Goal: Check status: Check status

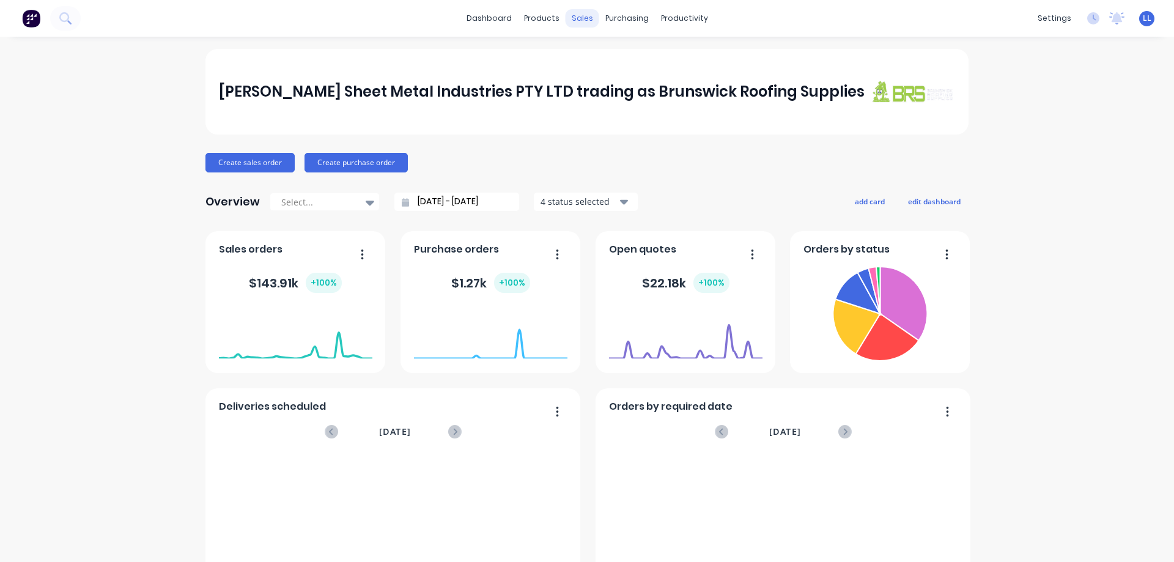
click at [571, 20] on div "sales" at bounding box center [583, 18] width 34 height 18
click at [570, 20] on div "sales" at bounding box center [583, 18] width 34 height 18
click at [622, 57] on div "Sales Orders" at bounding box center [623, 58] width 50 height 11
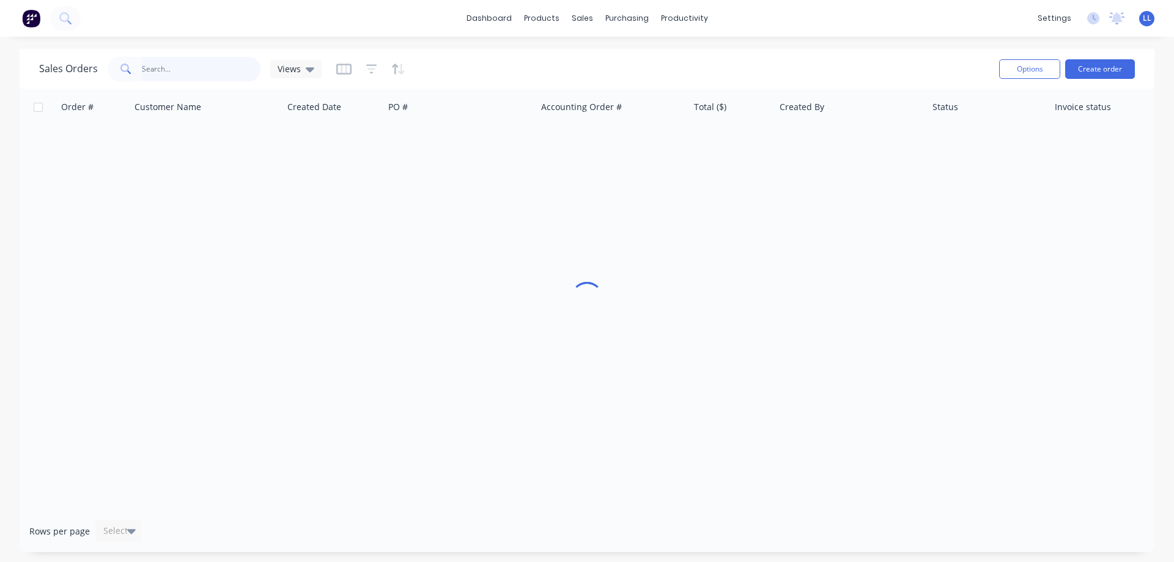
click at [172, 73] on input "text" at bounding box center [201, 69] width 119 height 24
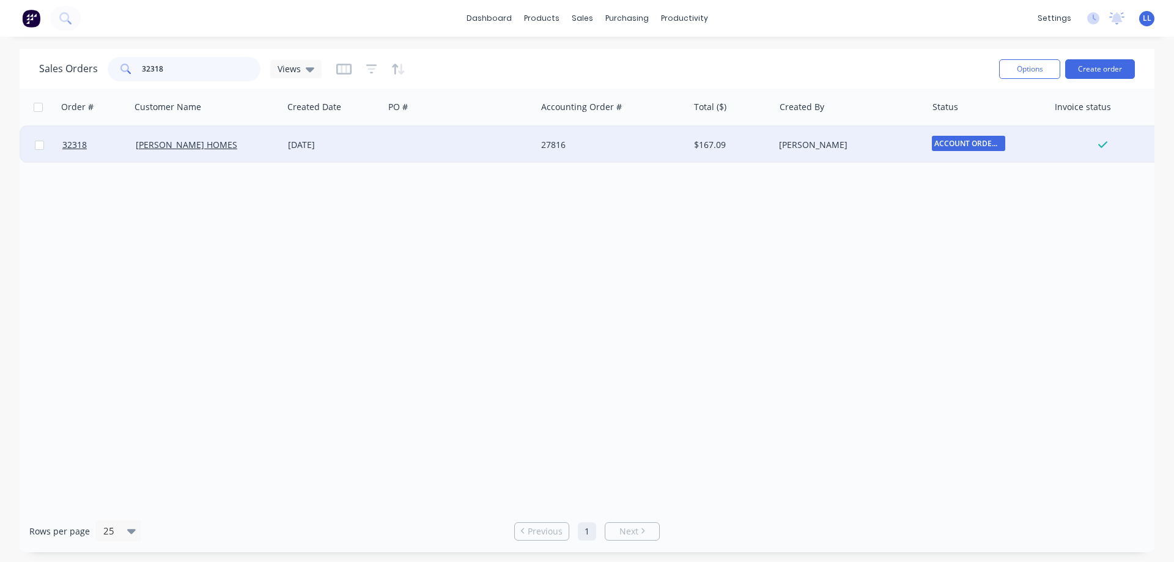
type input "32318"
click at [433, 140] on div at bounding box center [460, 145] width 152 height 37
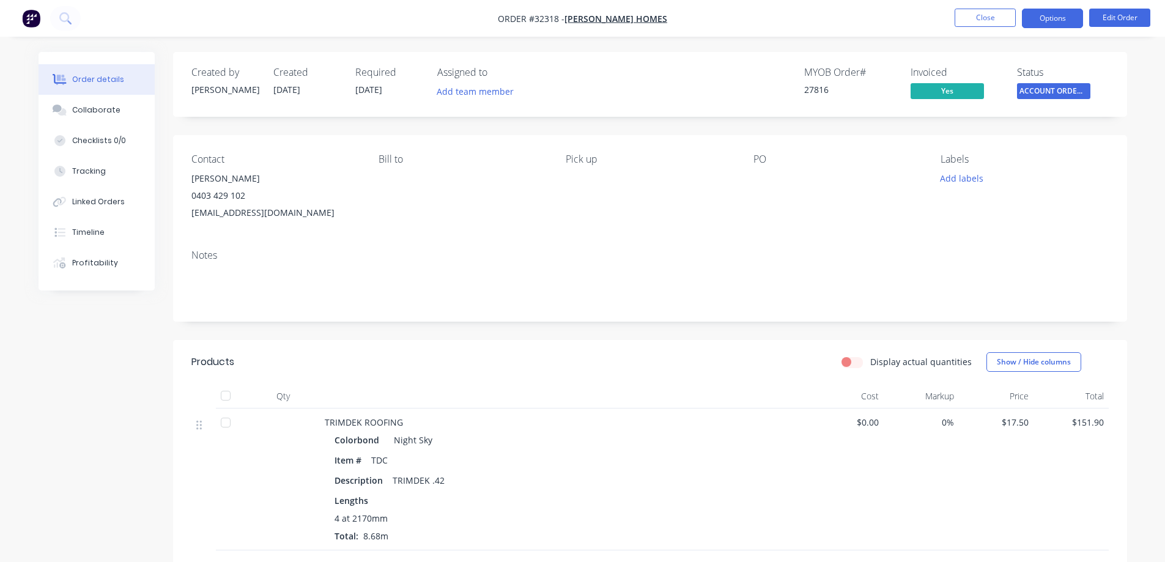
click at [1048, 21] on button "Options" at bounding box center [1052, 19] width 61 height 20
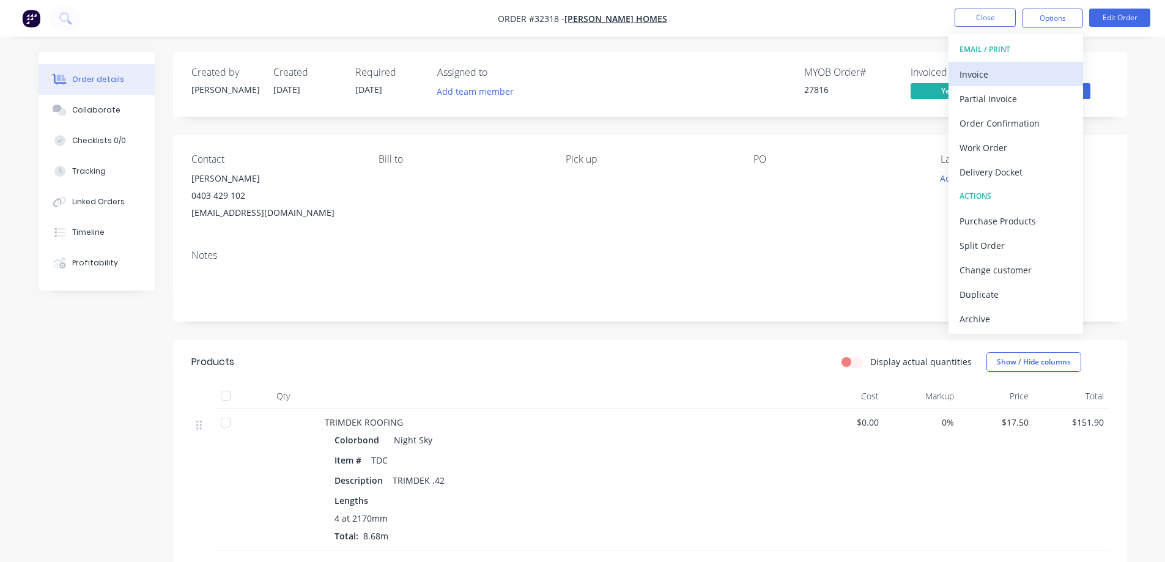
click at [1003, 68] on div "Invoice" at bounding box center [1015, 74] width 113 height 18
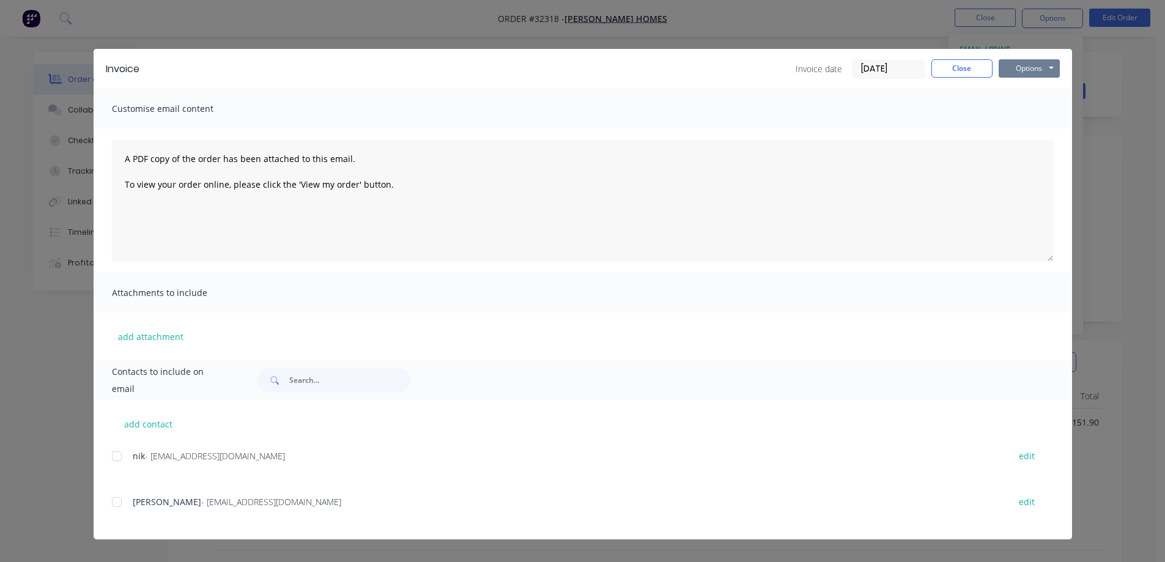
click at [1039, 68] on button "Options" at bounding box center [1028, 68] width 61 height 18
click at [1042, 111] on button "Print" at bounding box center [1037, 110] width 78 height 20
click at [973, 64] on button "Close" at bounding box center [961, 68] width 61 height 18
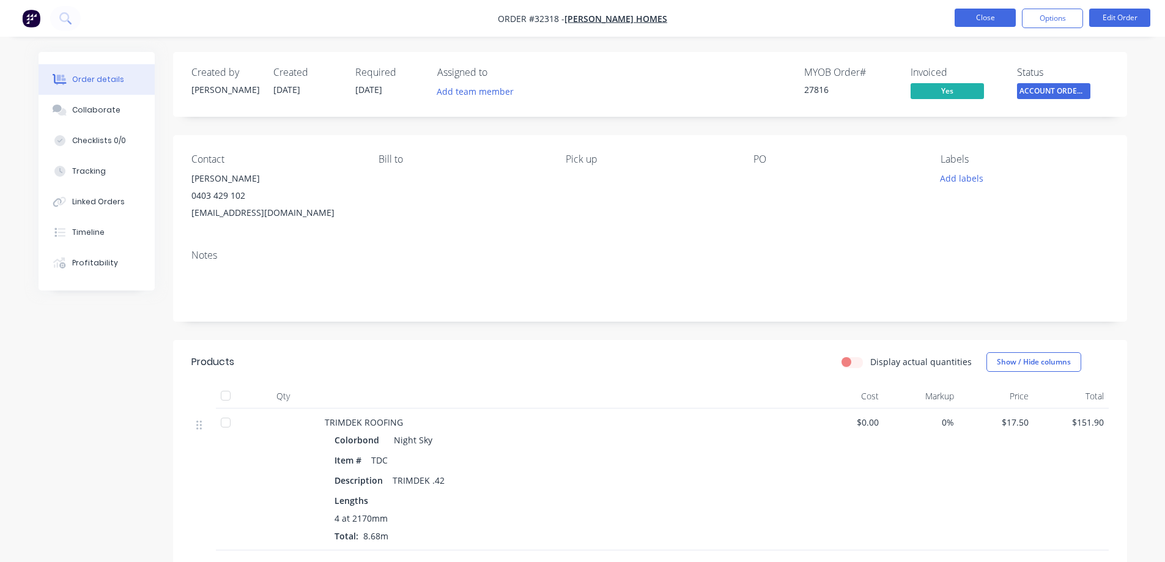
click at [994, 14] on button "Close" at bounding box center [984, 18] width 61 height 18
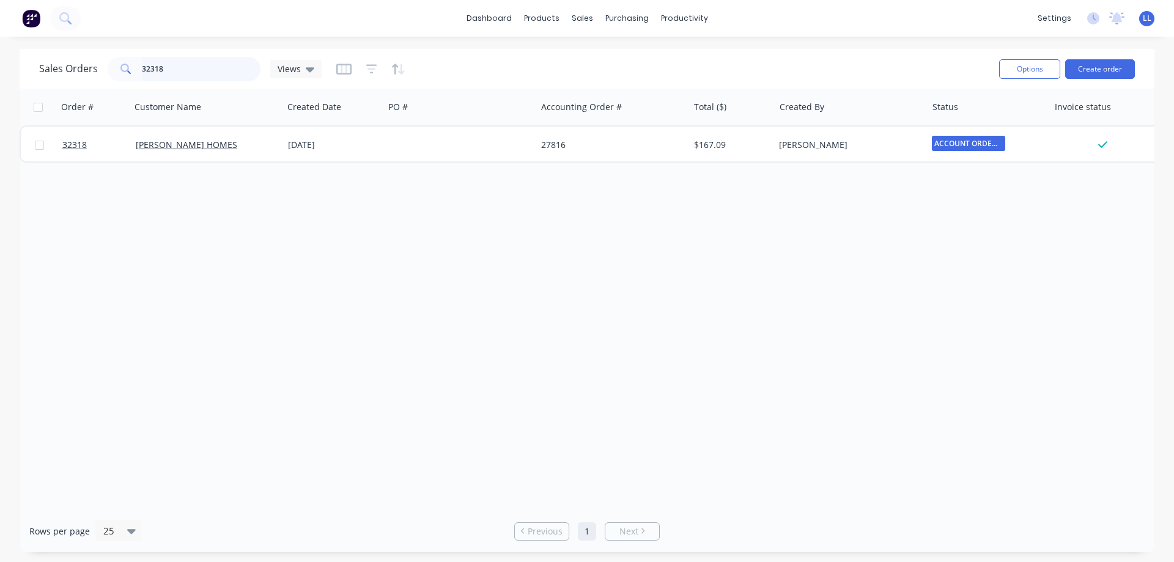
click at [230, 59] on input "32318" at bounding box center [201, 69] width 119 height 24
type input "3"
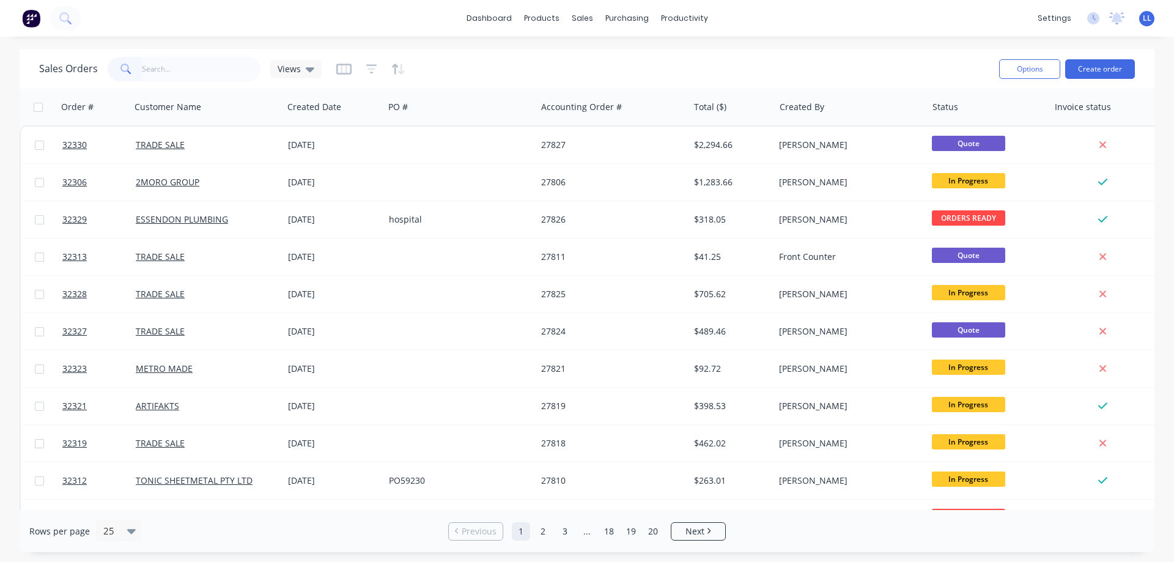
click at [29, 18] on img at bounding box center [31, 18] width 18 height 18
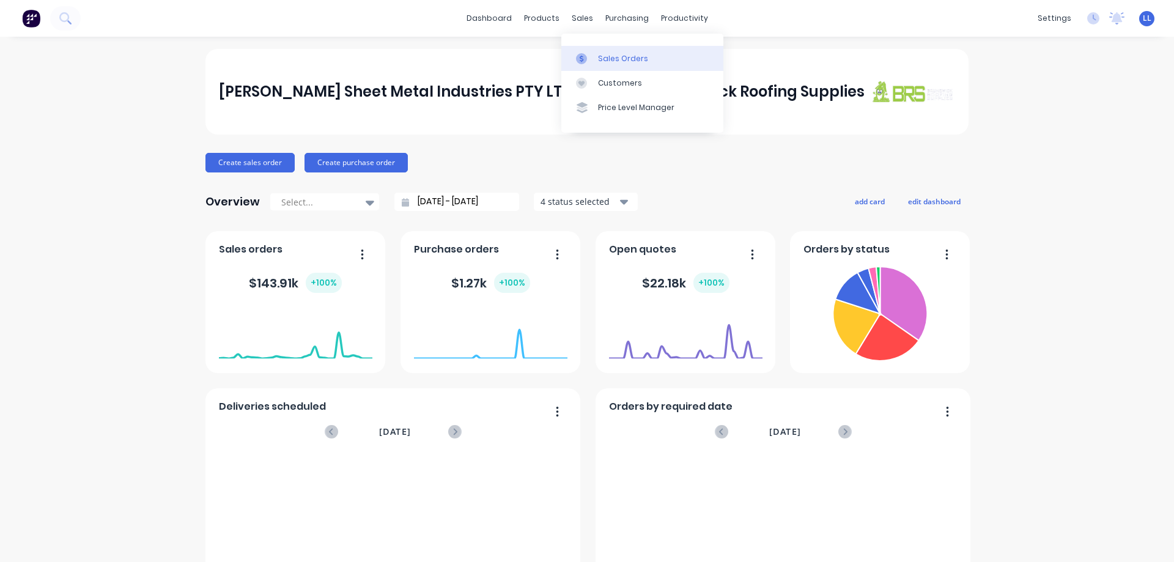
click at [629, 51] on link "Sales Orders" at bounding box center [642, 58] width 162 height 24
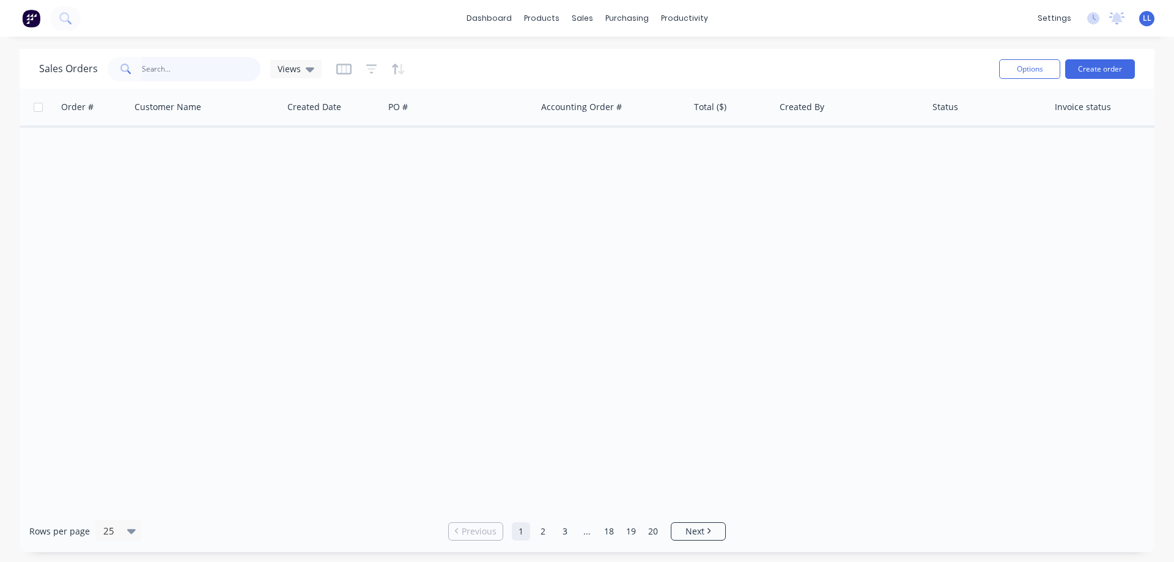
click at [190, 67] on input "text" at bounding box center [201, 69] width 119 height 24
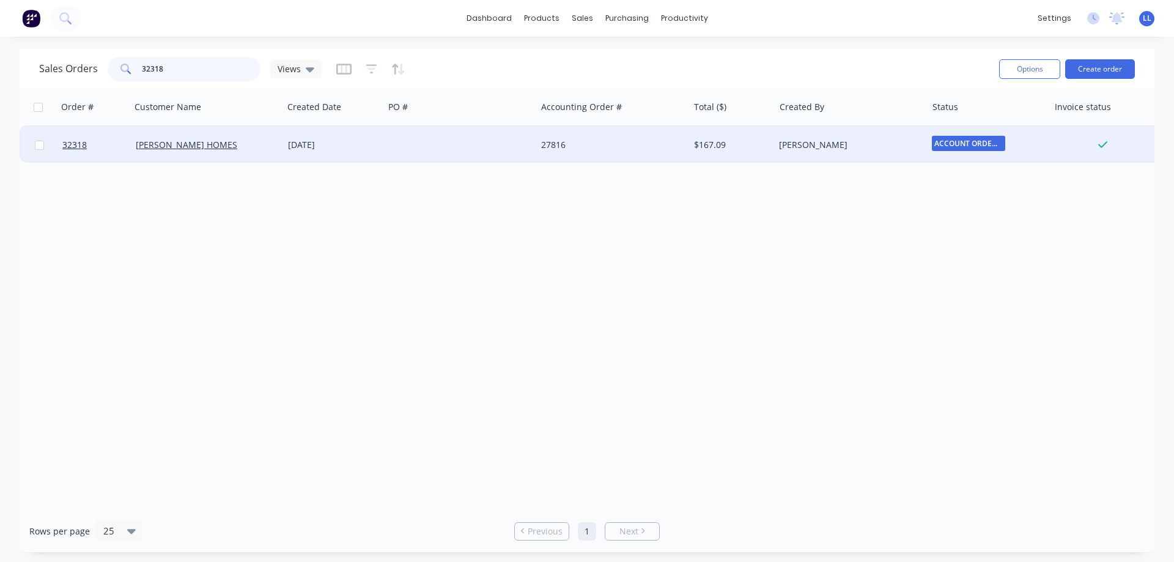
type input "32318"
click at [466, 133] on div at bounding box center [460, 145] width 152 height 37
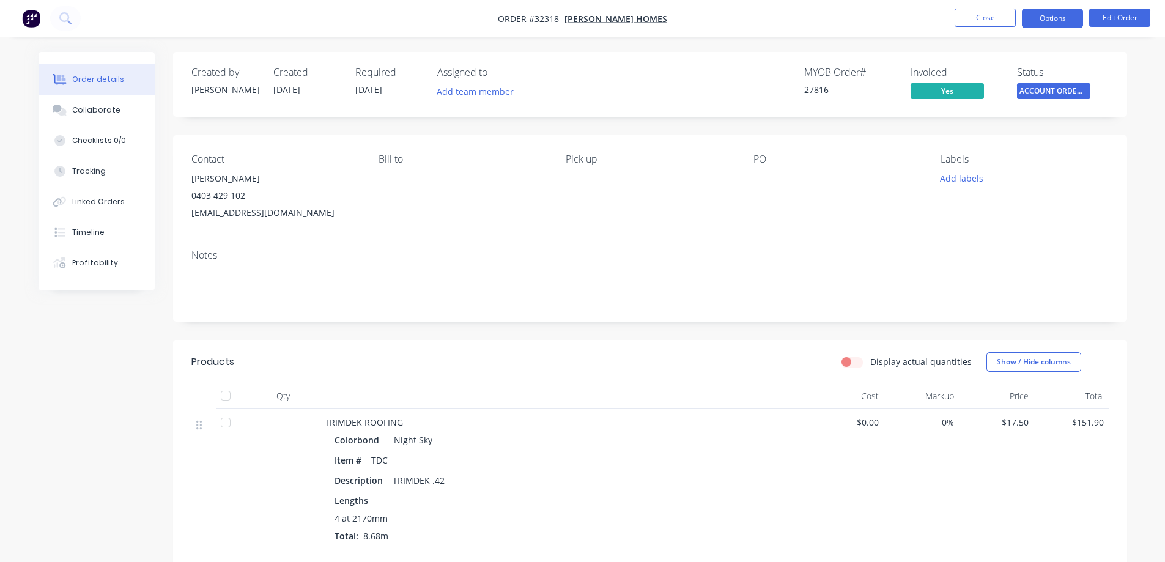
click at [1042, 18] on button "Options" at bounding box center [1052, 19] width 61 height 20
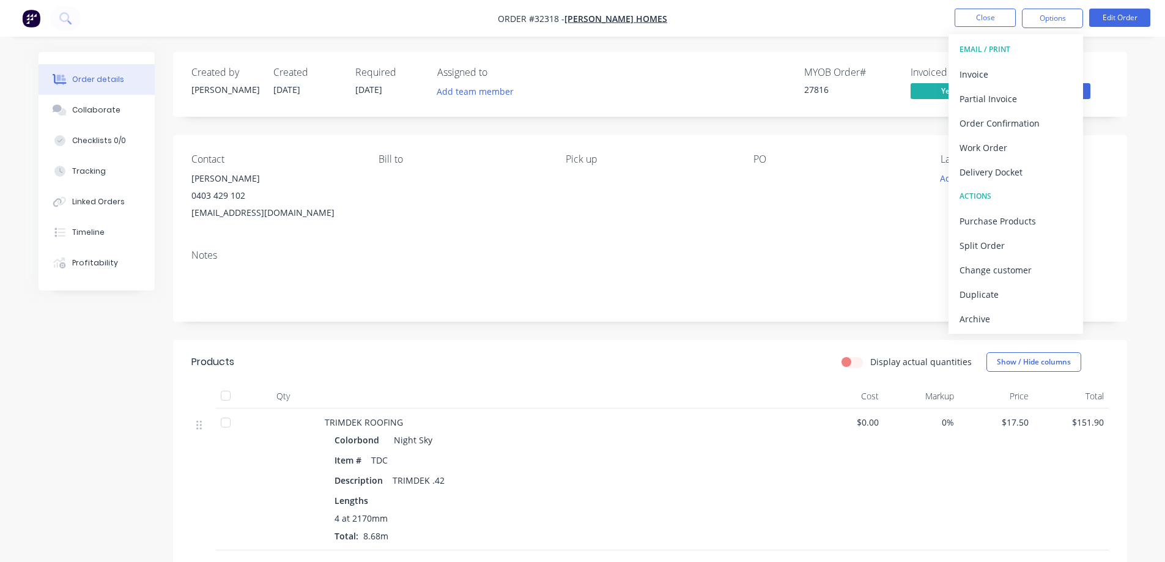
click at [1135, 105] on div "Order details Collaborate Checklists 0/0 Tracking Linked Orders Timeline Profit…" at bounding box center [582, 384] width 1165 height 768
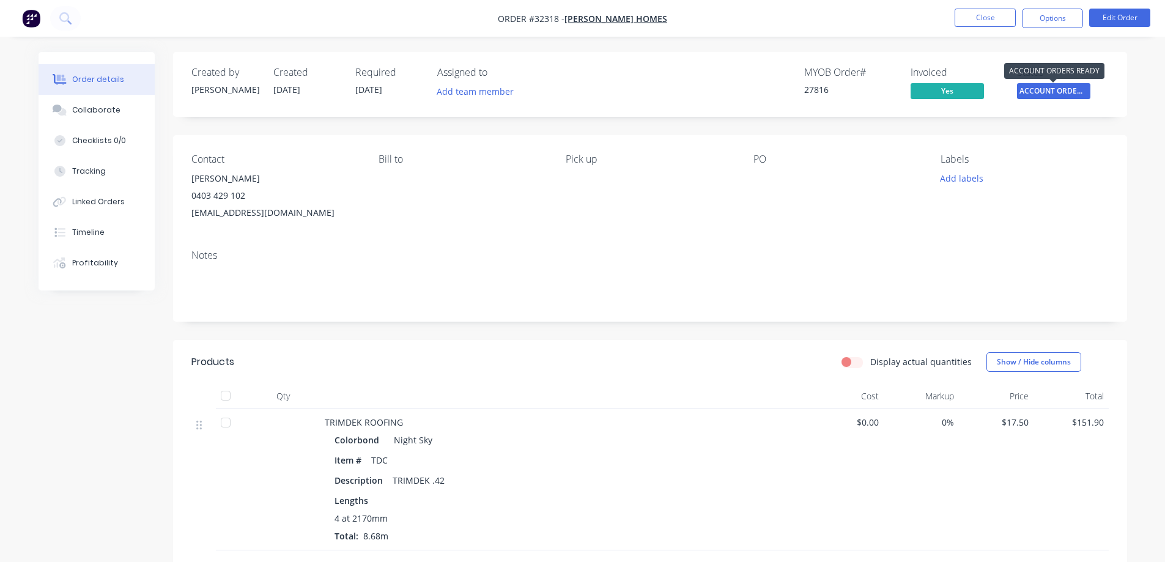
click at [1069, 92] on span "ACCOUNT ORDERS ..." at bounding box center [1053, 90] width 73 height 15
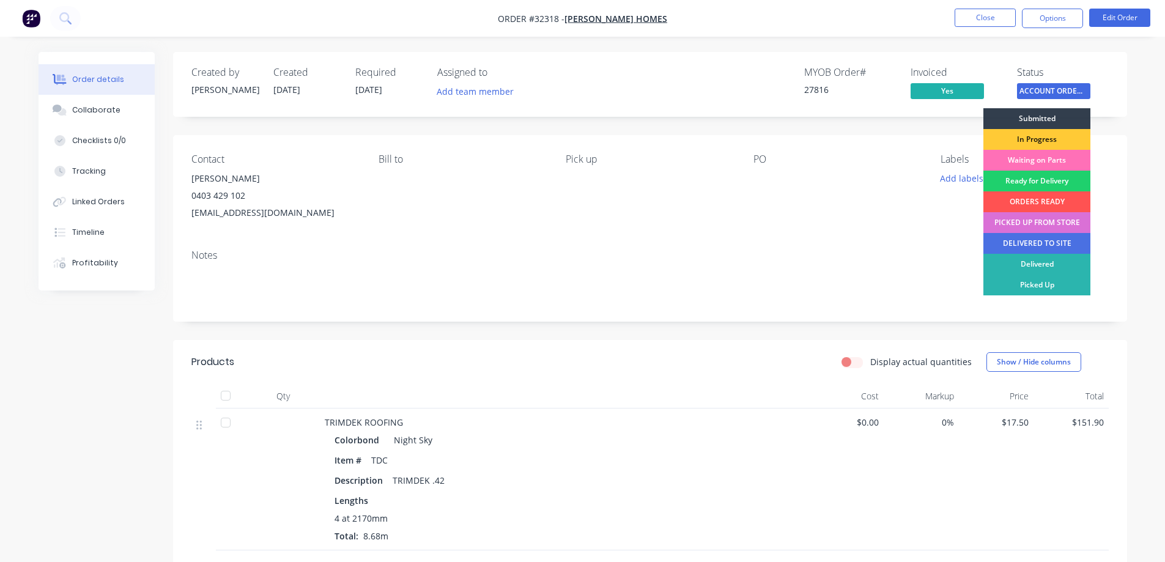
click at [1039, 220] on div "PICKED UP FROM STORE" at bounding box center [1036, 222] width 107 height 21
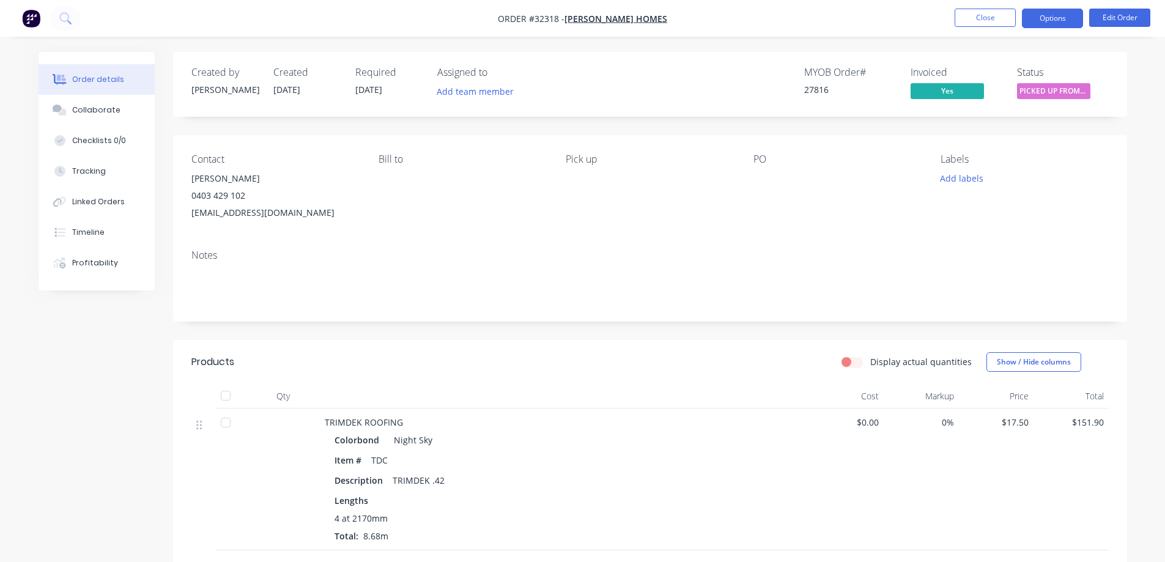
click at [1041, 23] on button "Options" at bounding box center [1052, 19] width 61 height 20
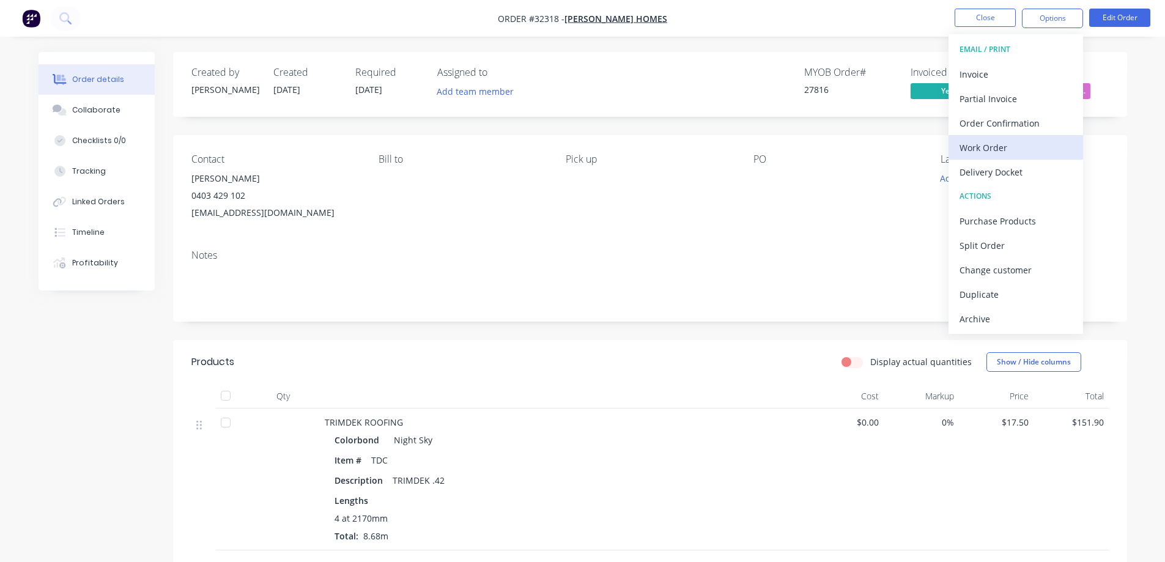
click at [1002, 146] on div "Work Order" at bounding box center [1015, 148] width 113 height 18
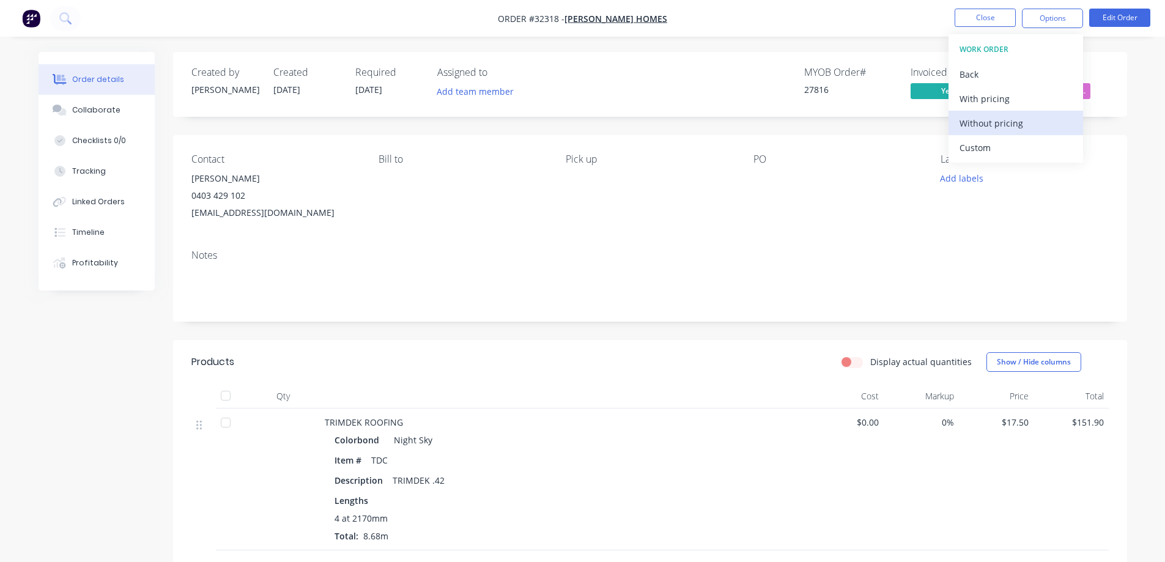
click at [1033, 117] on div "Without pricing" at bounding box center [1015, 123] width 113 height 18
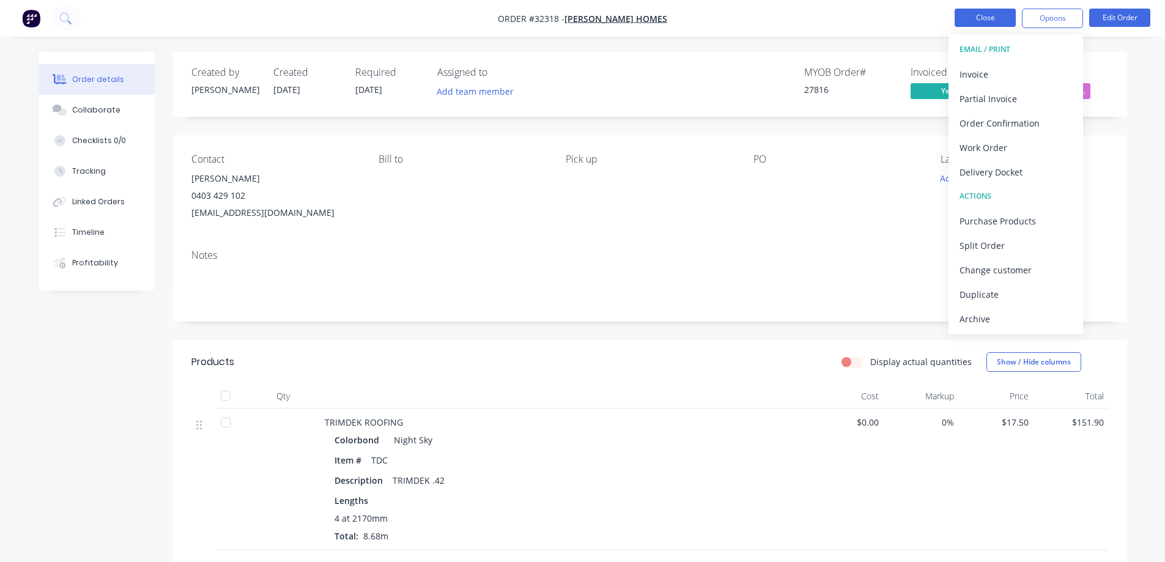
click at [989, 18] on button "Close" at bounding box center [984, 18] width 61 height 18
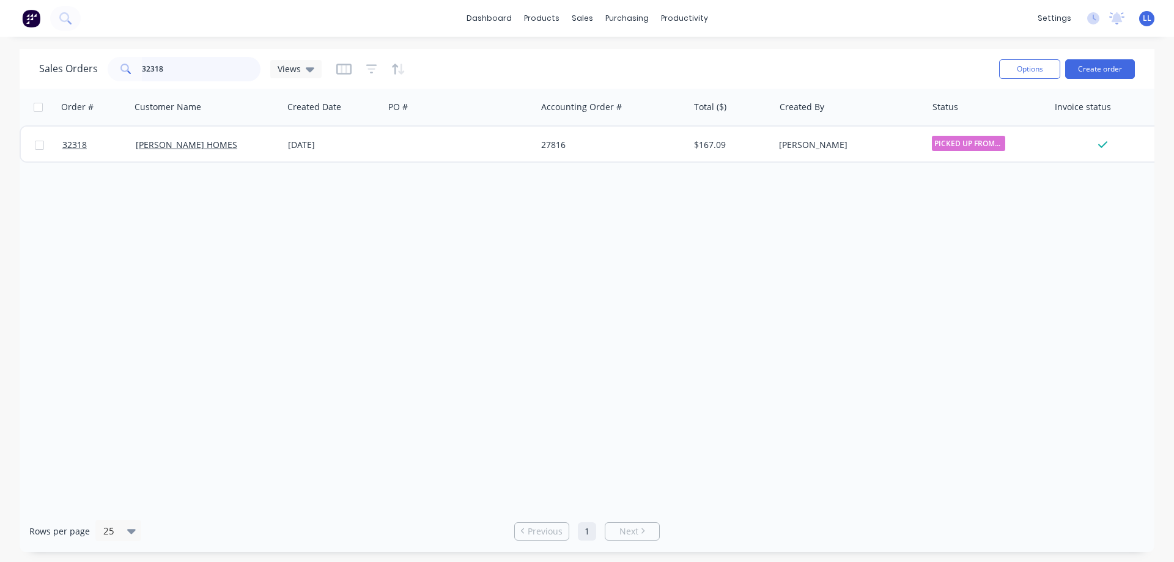
drag, startPoint x: 185, startPoint y: 75, endPoint x: 191, endPoint y: 67, distance: 9.6
click at [188, 72] on input "32318" at bounding box center [201, 69] width 119 height 24
type input "3"
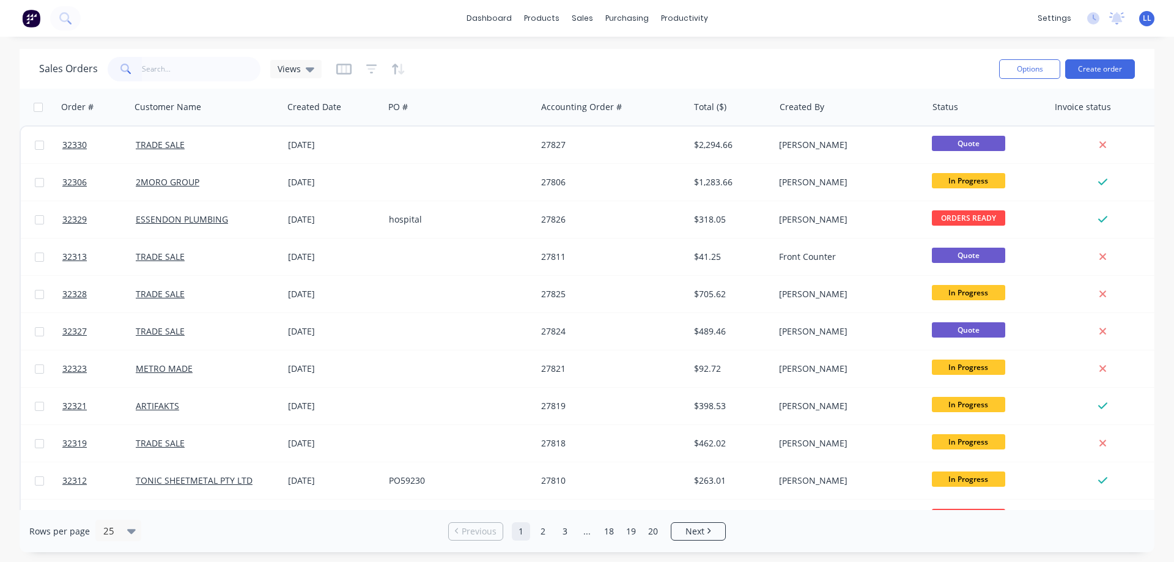
click at [32, 21] on img at bounding box center [31, 18] width 18 height 18
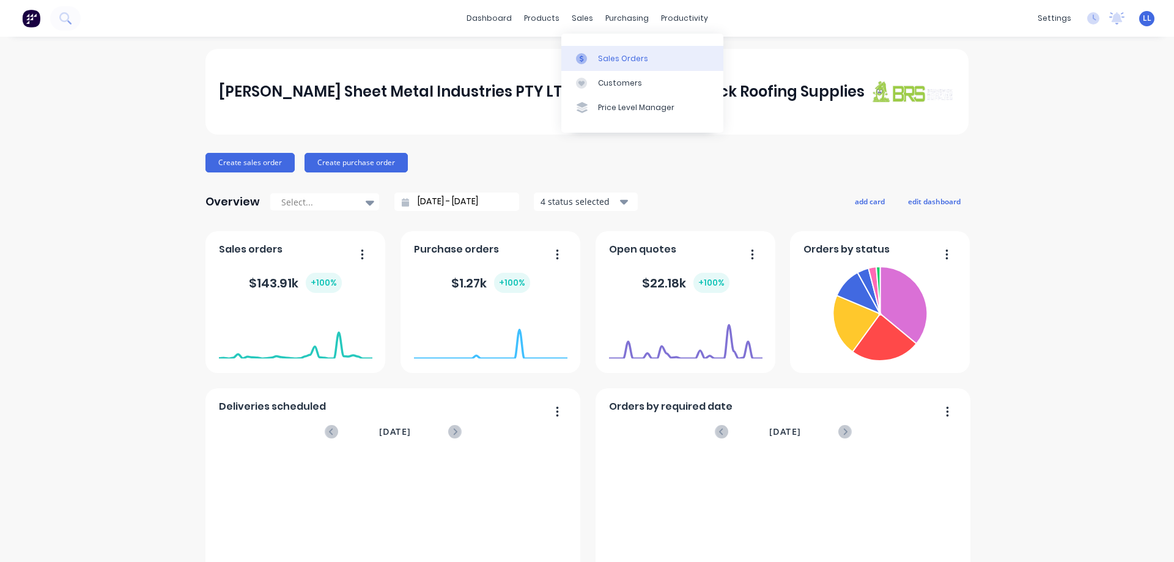
click at [602, 62] on div "Sales Orders" at bounding box center [623, 58] width 50 height 11
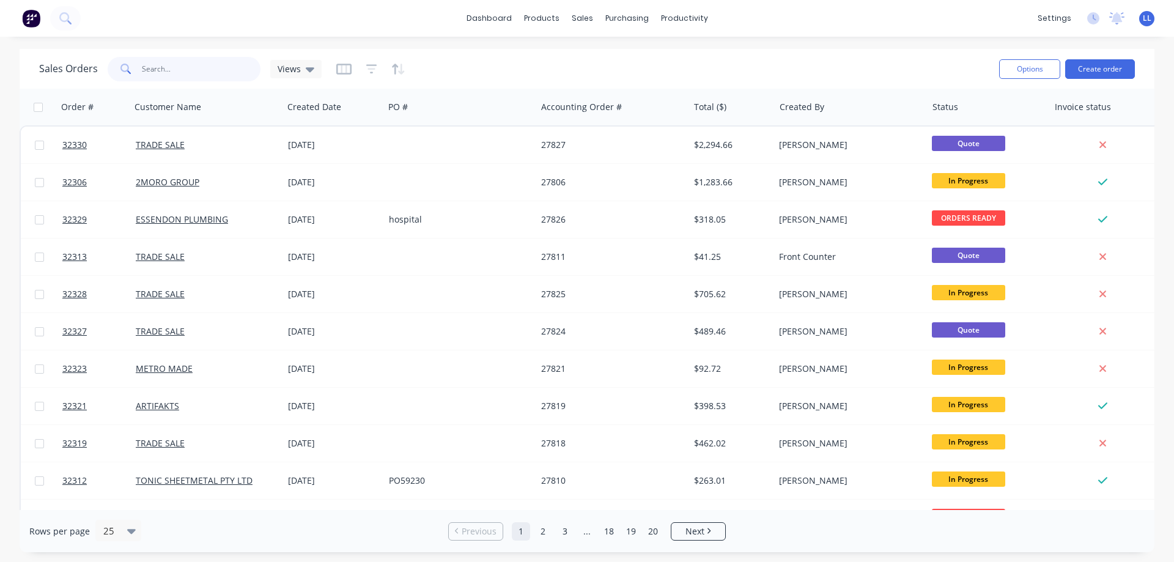
click at [168, 72] on input "text" at bounding box center [201, 69] width 119 height 24
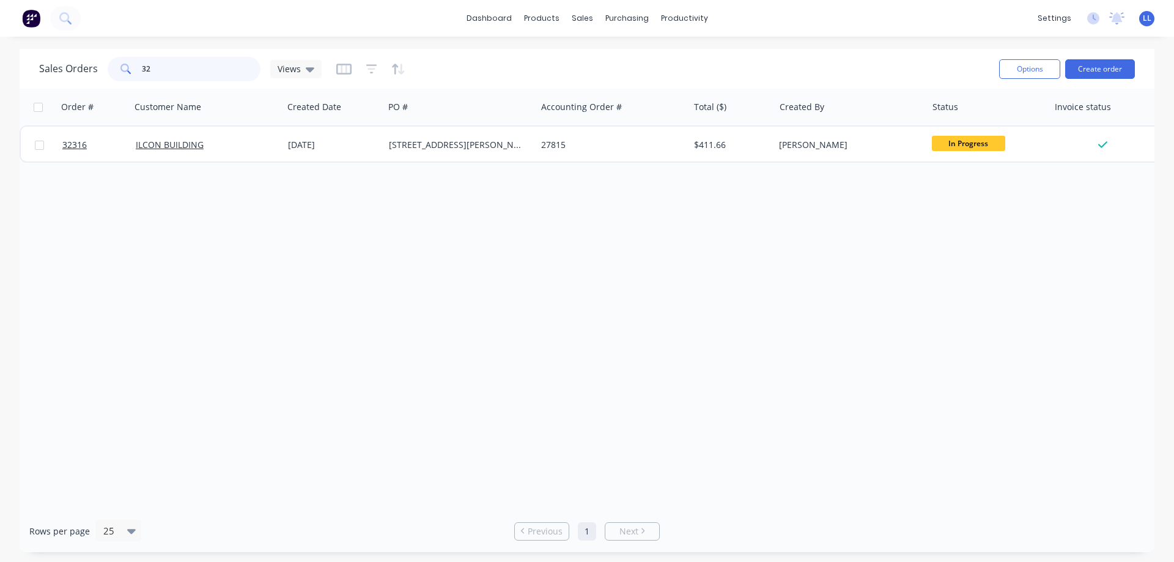
type input "3"
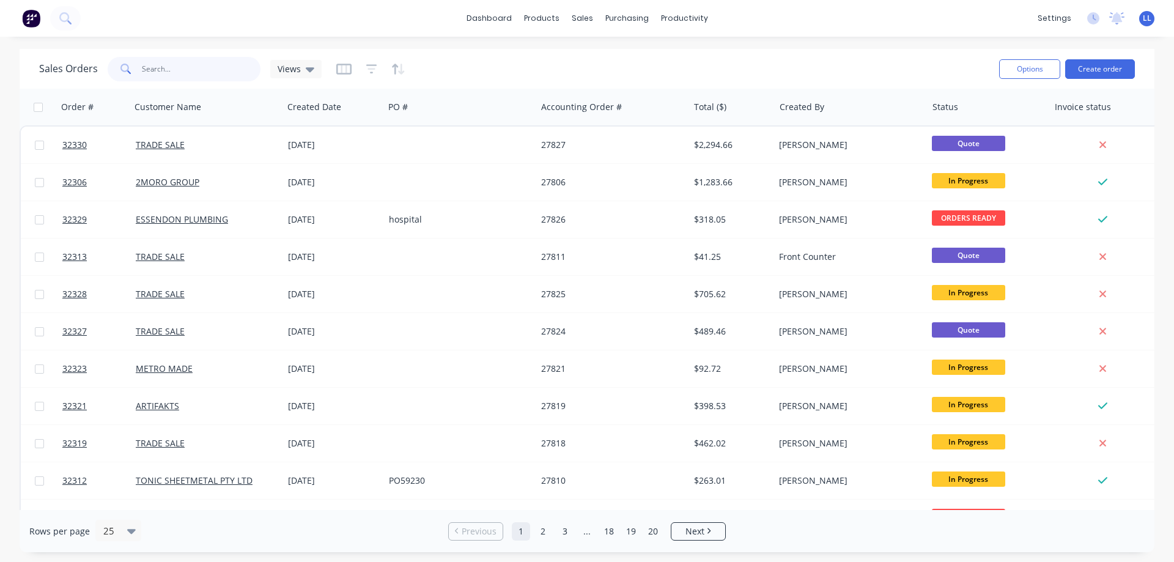
click at [153, 60] on input "text" at bounding box center [201, 69] width 119 height 24
drag, startPoint x: 155, startPoint y: 65, endPoint x: 164, endPoint y: 76, distance: 13.5
click at [157, 68] on input "text" at bounding box center [201, 69] width 119 height 24
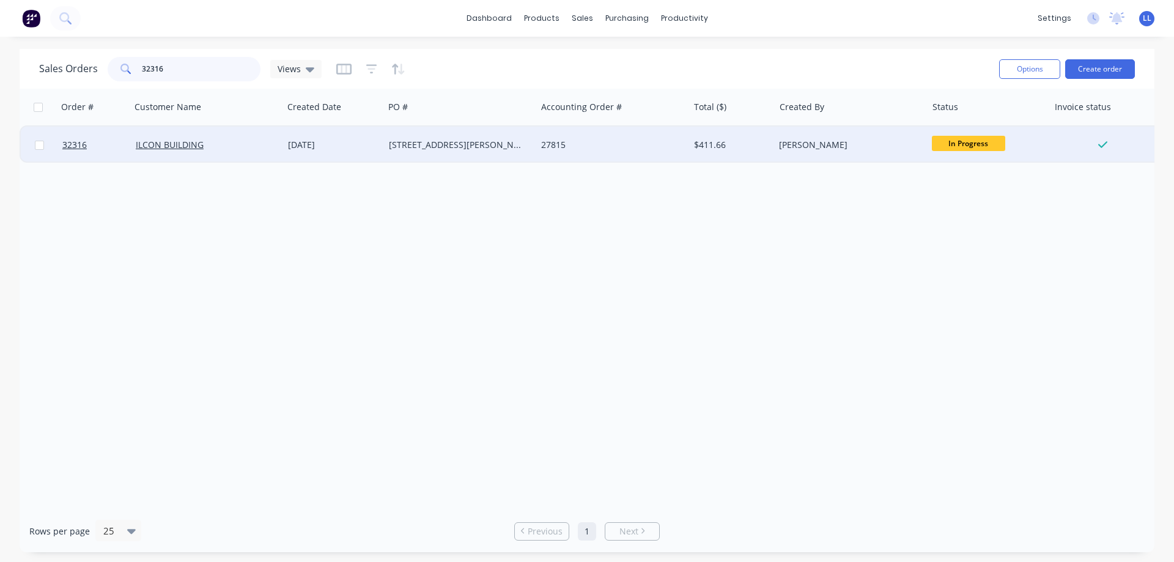
type input "32316"
click at [505, 150] on div "[STREET_ADDRESS][PERSON_NAME][PERSON_NAME]" at bounding box center [457, 145] width 136 height 12
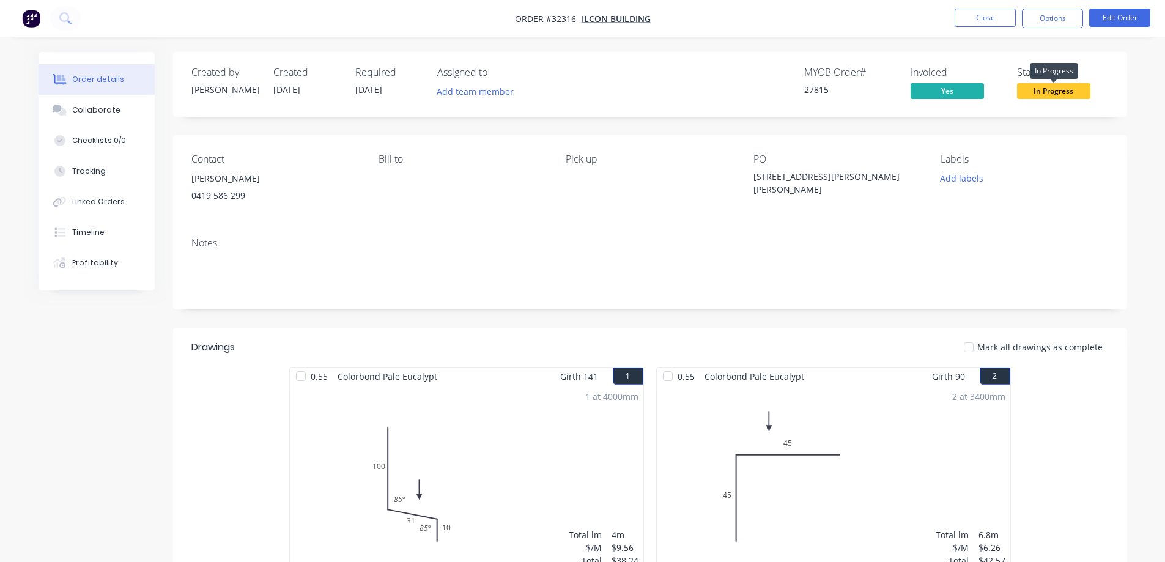
click at [1030, 96] on span "In Progress" at bounding box center [1053, 90] width 73 height 15
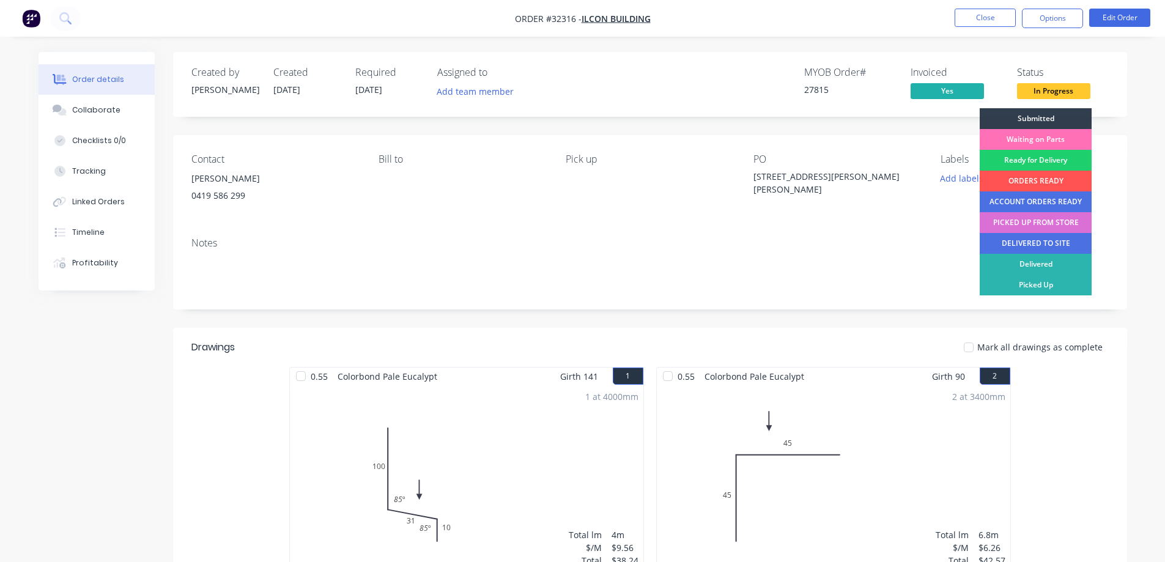
click at [1042, 223] on div "PICKED UP FROM STORE" at bounding box center [1035, 222] width 112 height 21
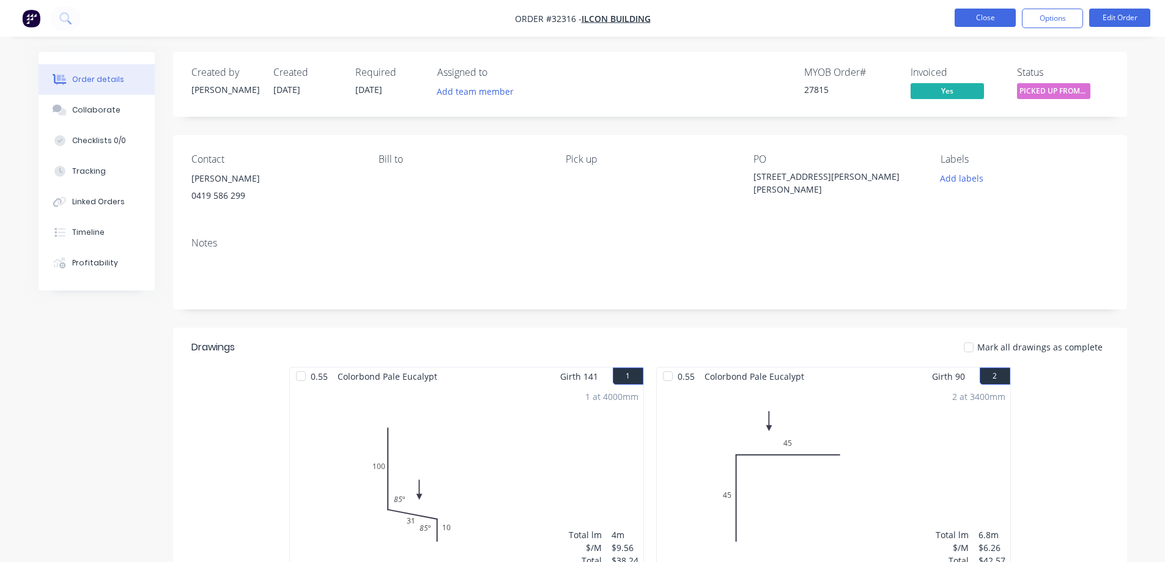
click at [975, 14] on button "Close" at bounding box center [984, 18] width 61 height 18
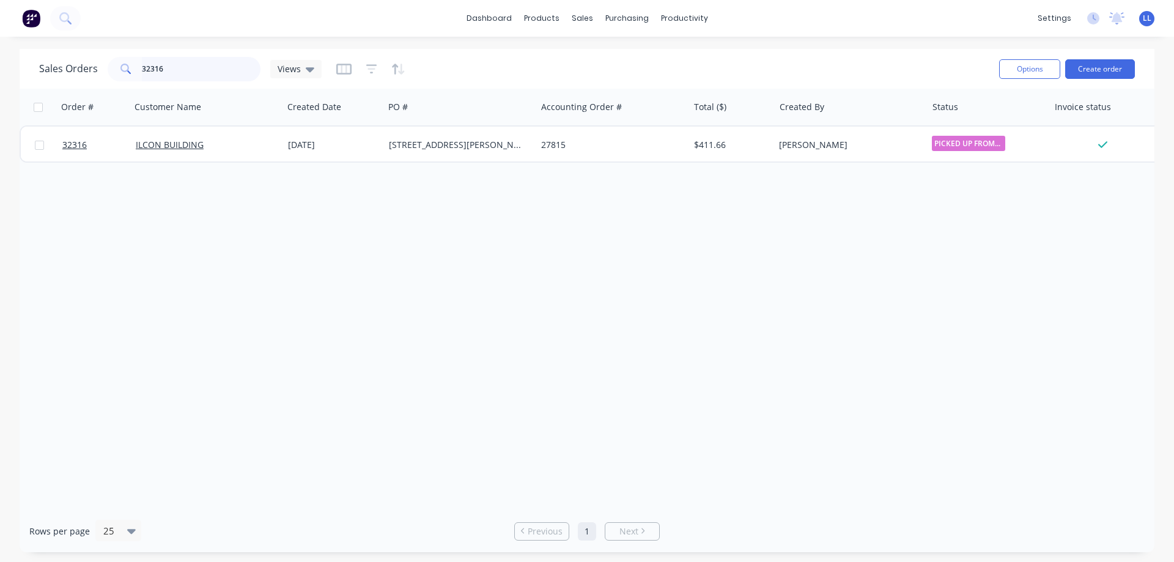
click at [218, 57] on input "32316" at bounding box center [201, 69] width 119 height 24
type input "3"
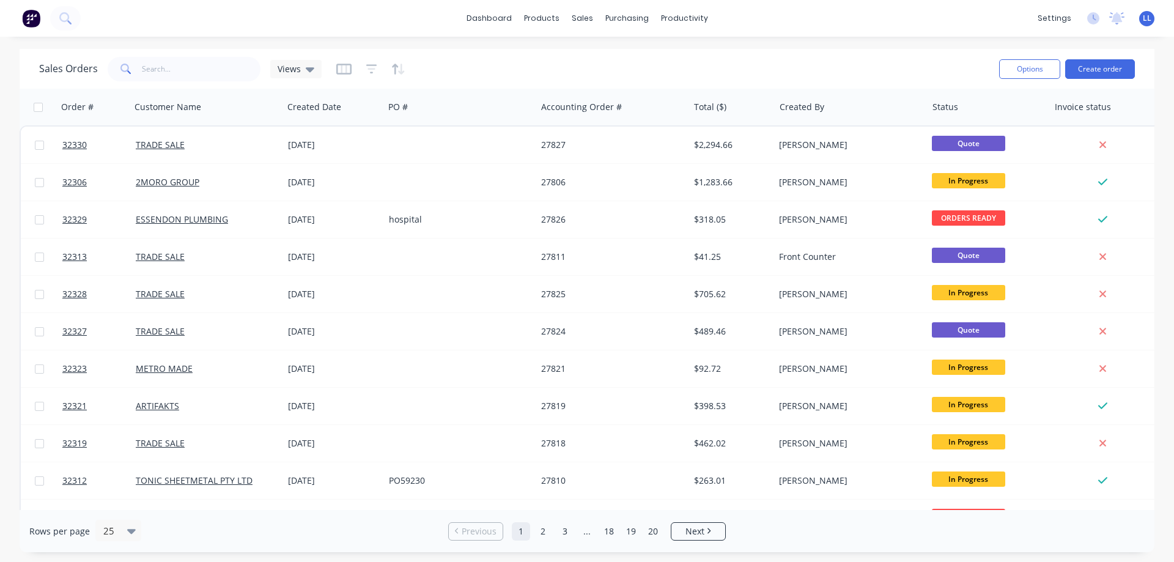
click at [35, 20] on img at bounding box center [31, 18] width 18 height 18
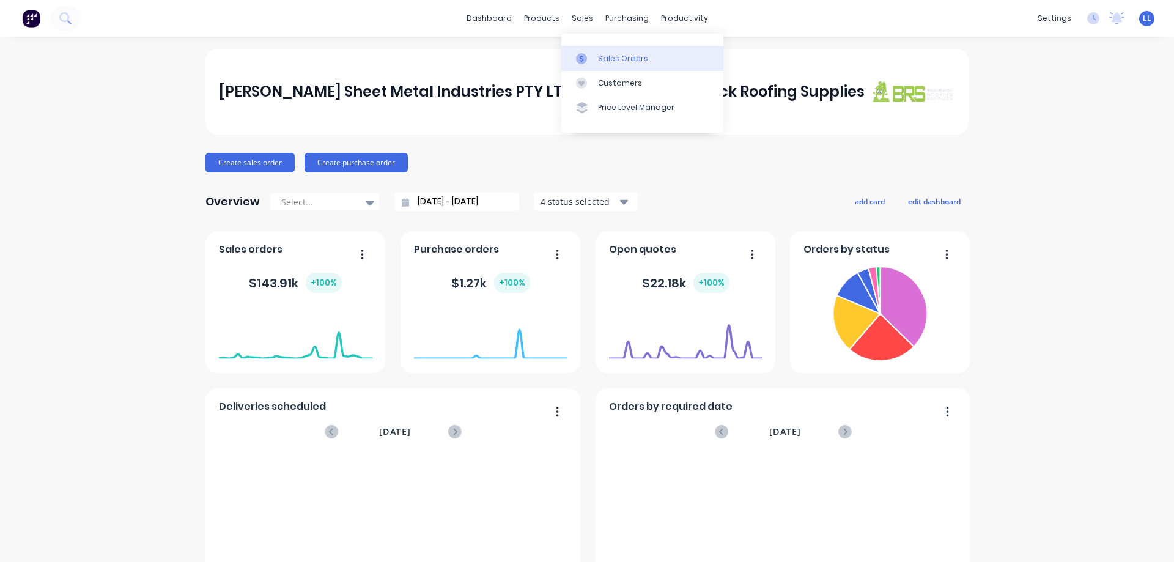
click at [638, 62] on div "Sales Orders" at bounding box center [623, 58] width 50 height 11
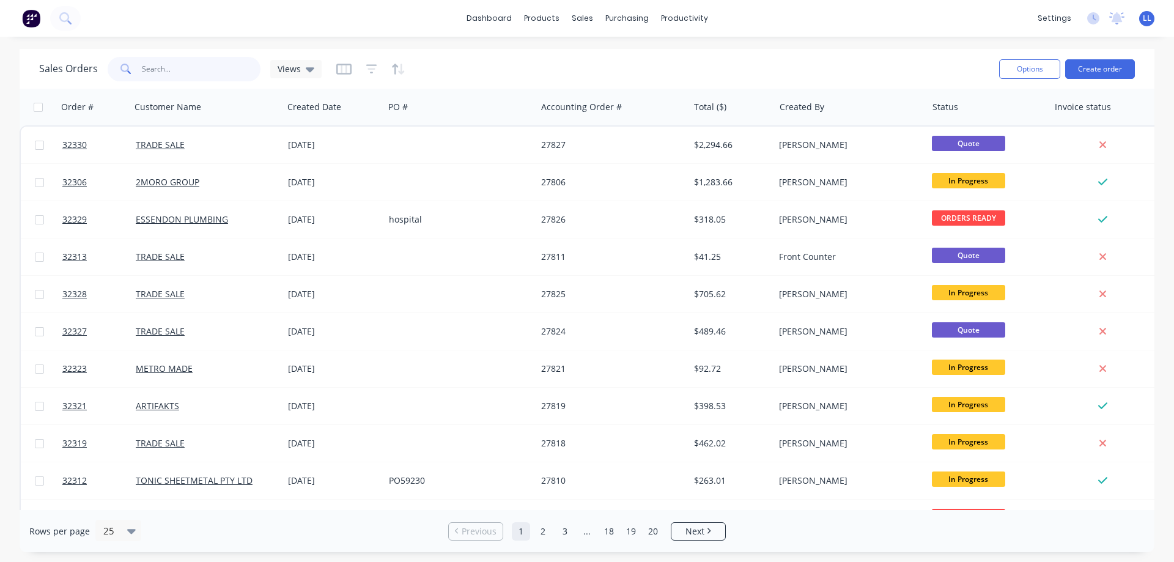
click at [152, 72] on input "text" at bounding box center [201, 69] width 119 height 24
type input "32316"
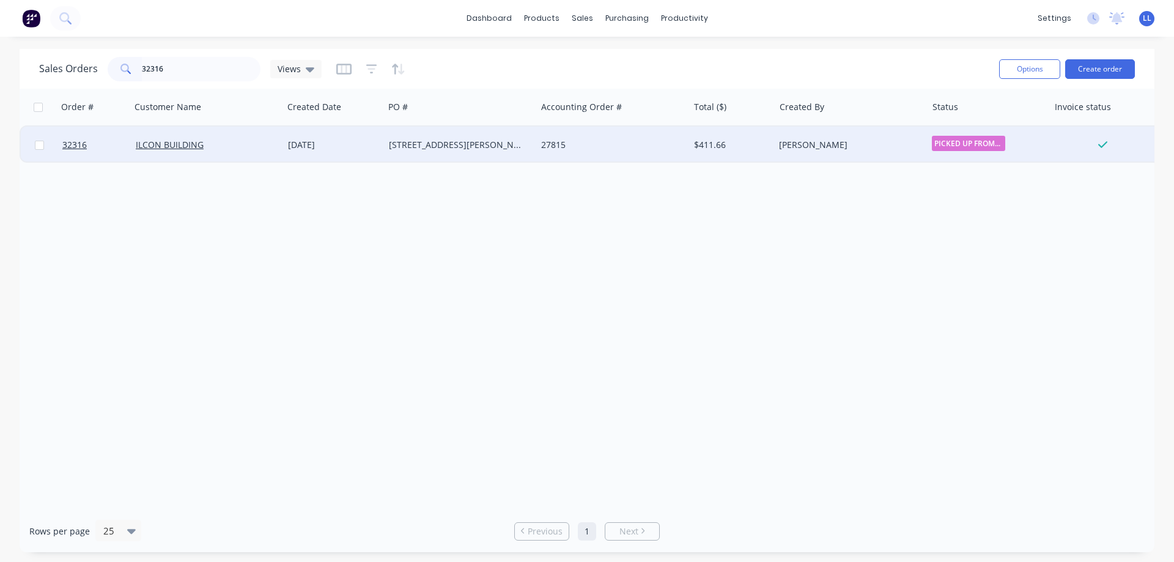
click at [282, 143] on div "ILCON BUILDING" at bounding box center [207, 145] width 152 height 37
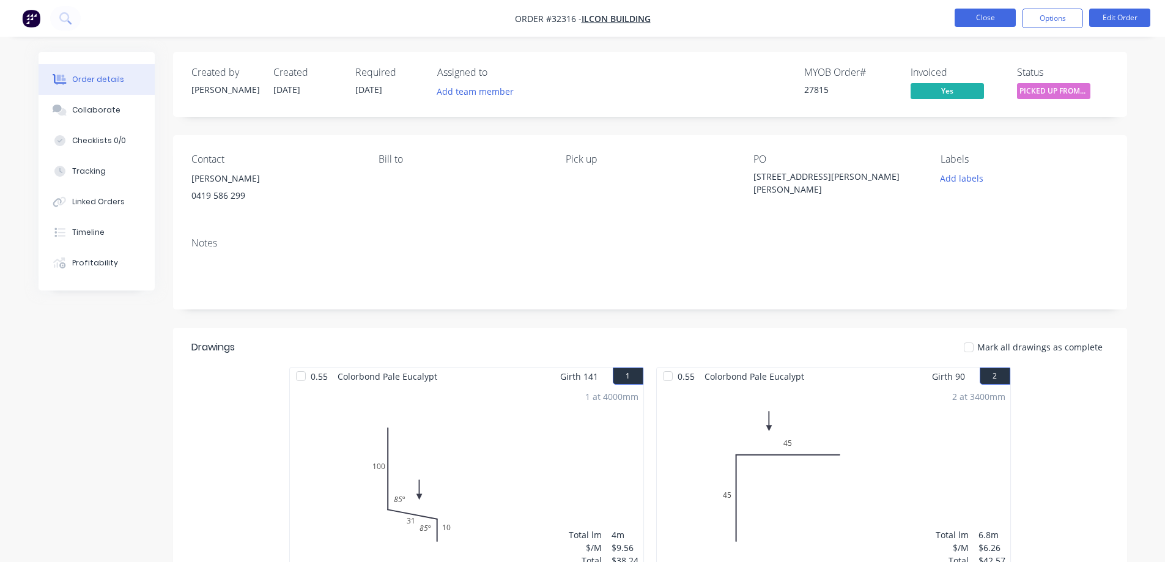
click at [994, 15] on button "Close" at bounding box center [984, 18] width 61 height 18
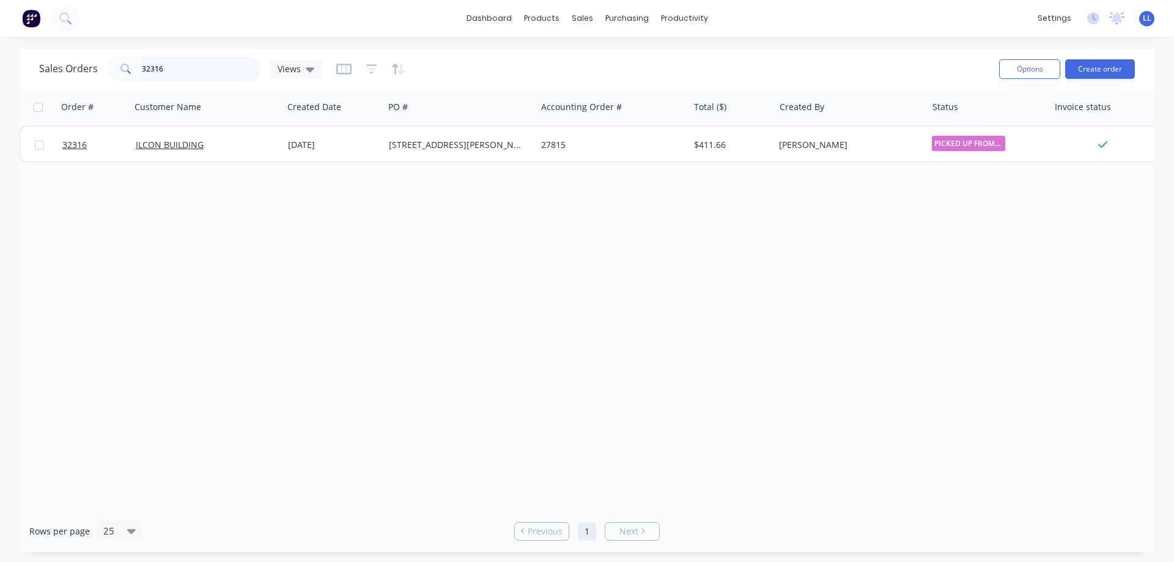
click at [179, 65] on input "32316" at bounding box center [201, 69] width 119 height 24
type input "3"
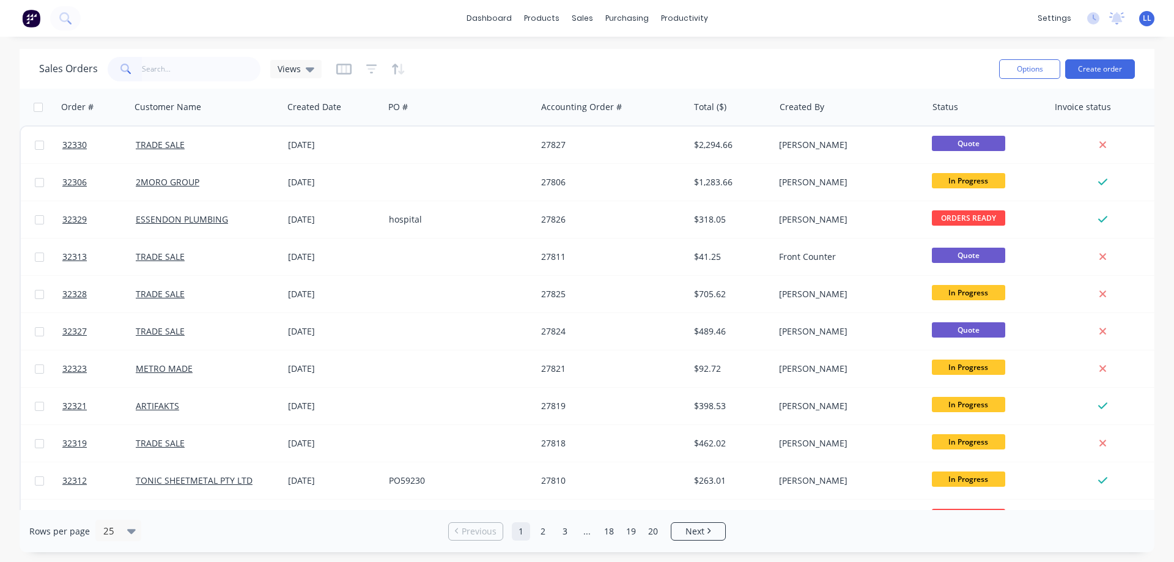
click at [32, 21] on img at bounding box center [31, 18] width 18 height 18
